Goal: Check status

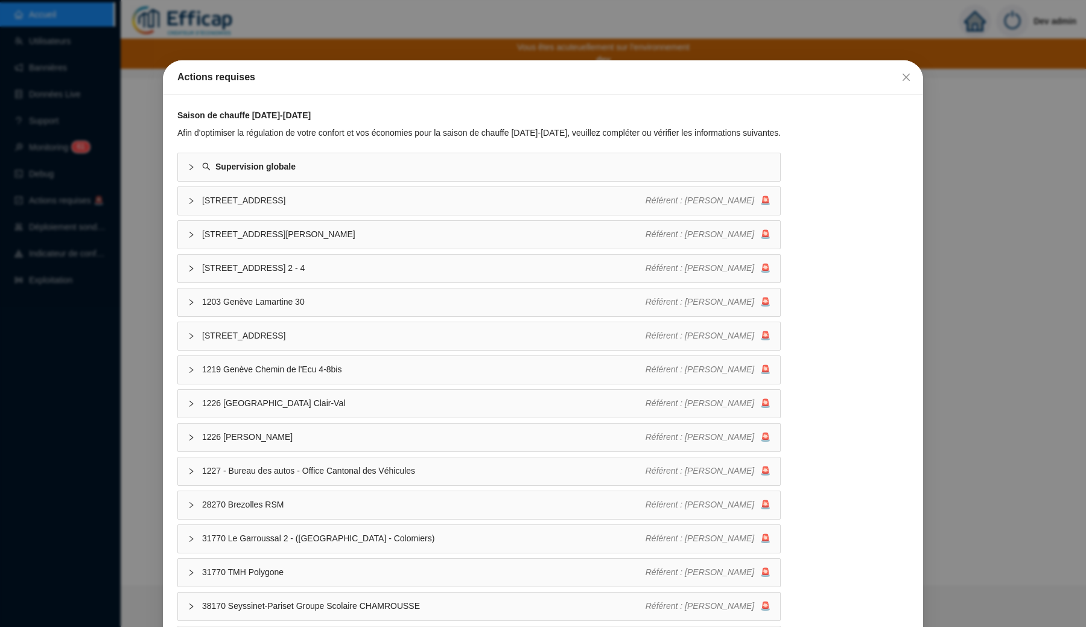
click at [337, 27] on div "Actions requises Saison de chauffe [DATE]-[DATE] Afin d'optimiser la régulation…" at bounding box center [543, 313] width 1086 height 627
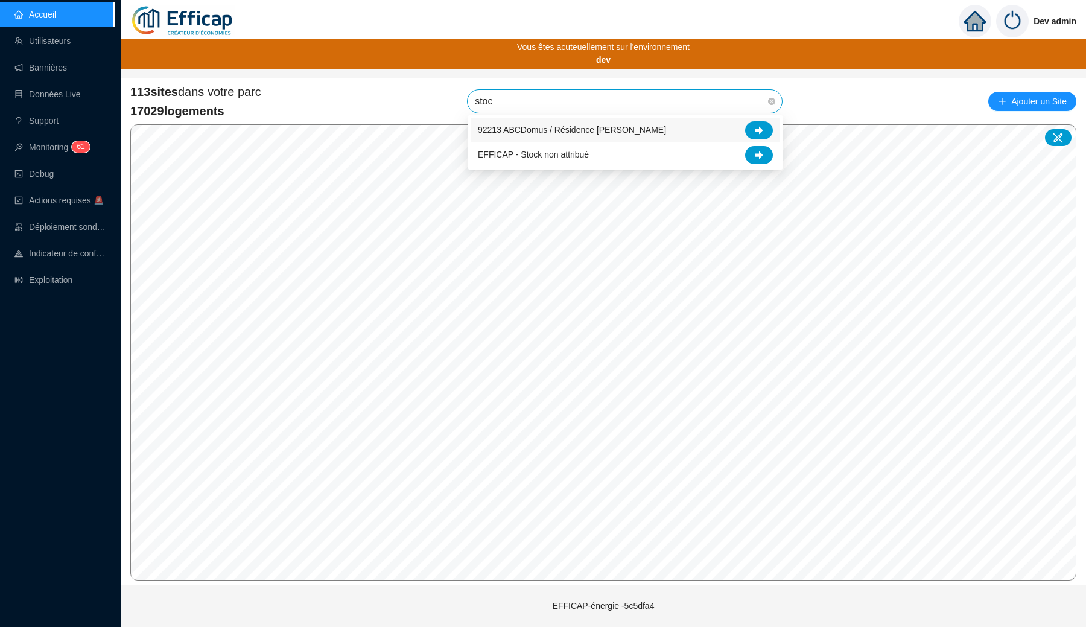
type input "stock"
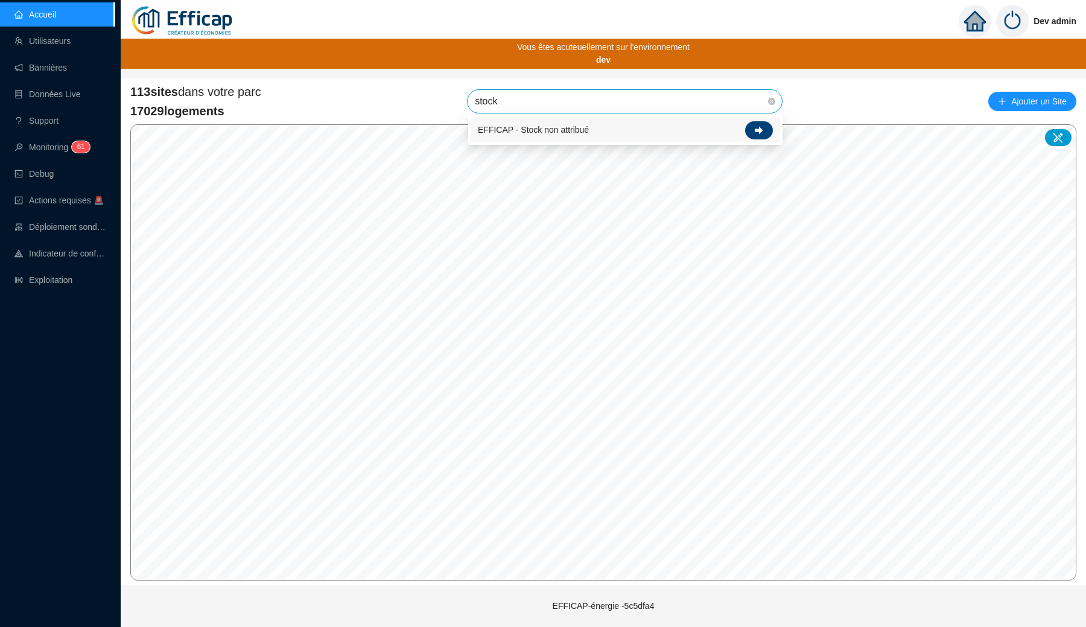
click at [754, 133] on div at bounding box center [759, 130] width 28 height 18
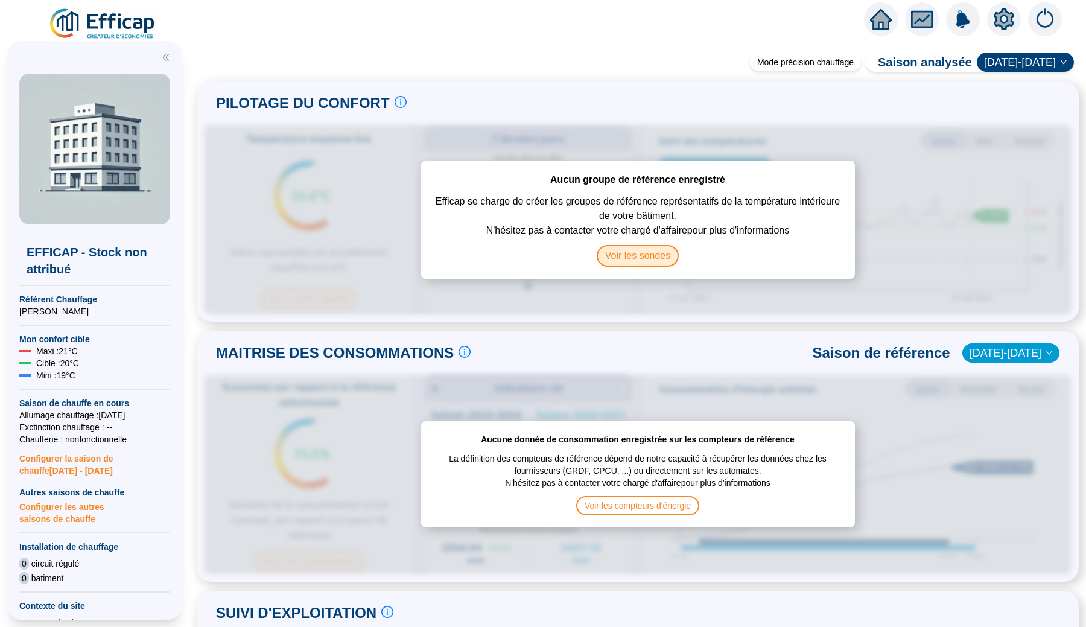
click at [623, 261] on span "Voir les sondes" at bounding box center [638, 256] width 83 height 22
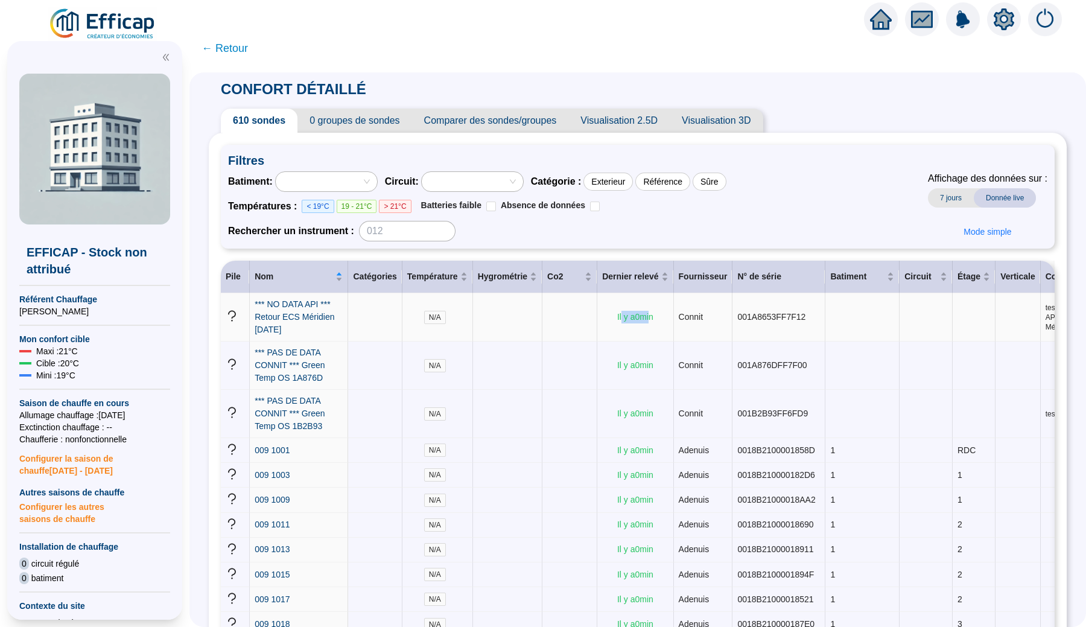
drag, startPoint x: 628, startPoint y: 325, endPoint x: 660, endPoint y: 325, distance: 32.0
click at [653, 322] on span "Il y a 0 min" at bounding box center [635, 317] width 36 height 10
